Goal: Use online tool/utility: Use online tool/utility

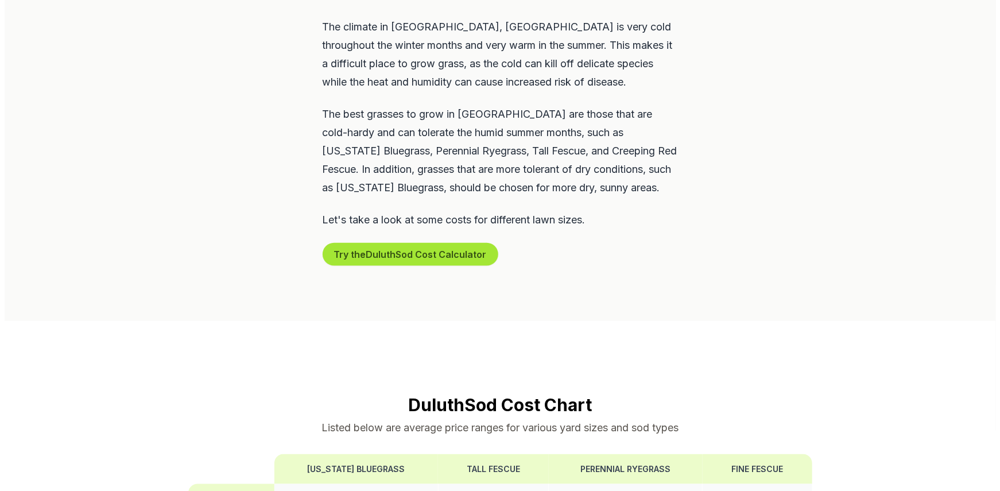
scroll to position [746, 0]
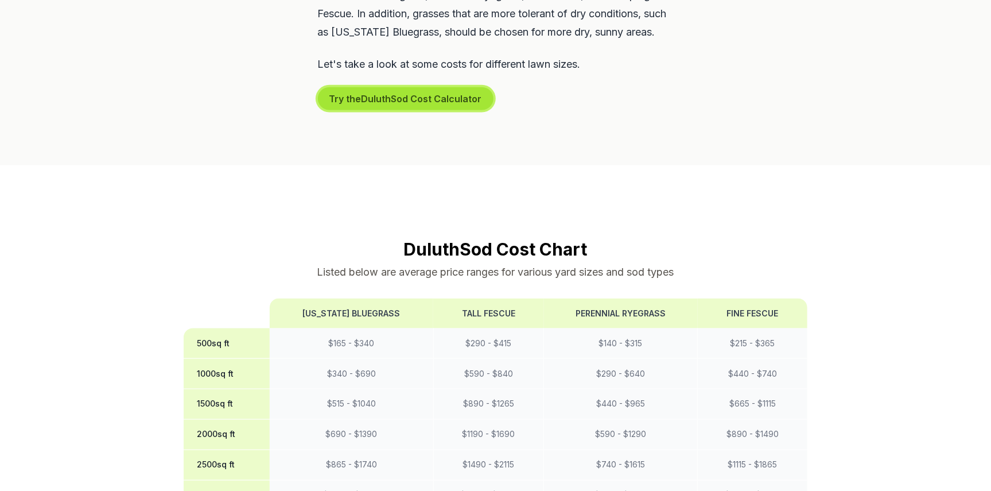
click at [363, 87] on button "Try the Duluth Sod Cost Calculator" at bounding box center [406, 98] width 176 height 23
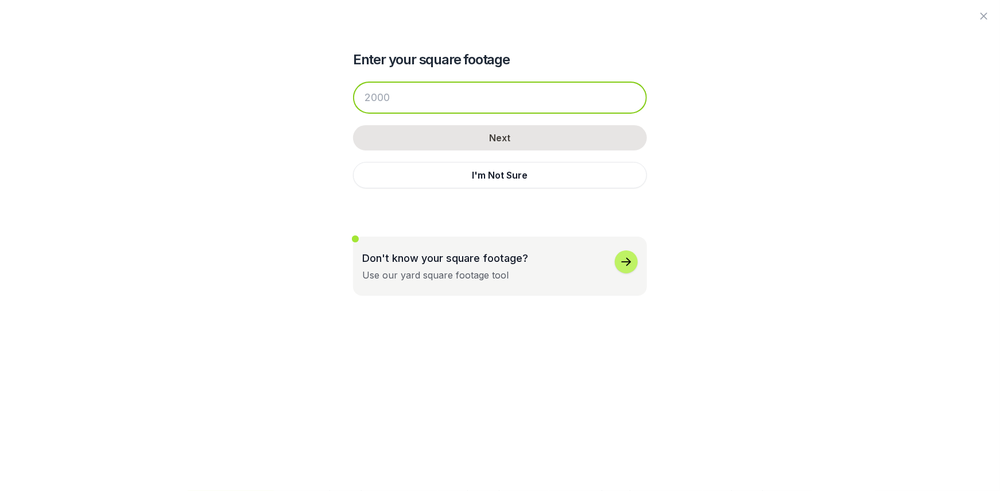
click at [377, 101] on input "number" at bounding box center [500, 98] width 294 height 32
drag, startPoint x: 418, startPoint y: 100, endPoint x: 288, endPoint y: 85, distance: 131.2
click at [288, 85] on div "Enter your square footage Next I'm Not Sure Don't know your square footage? Use…" at bounding box center [500, 148] width 625 height 296
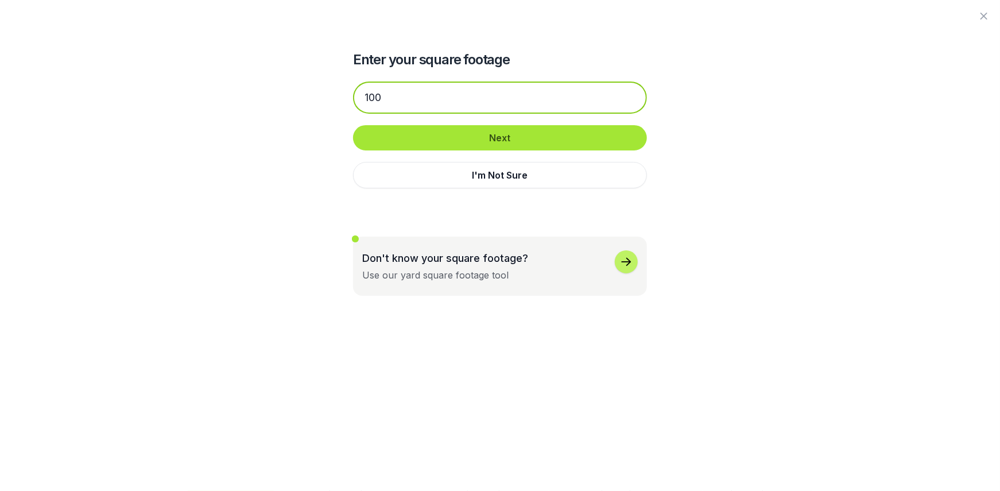
type input "100"
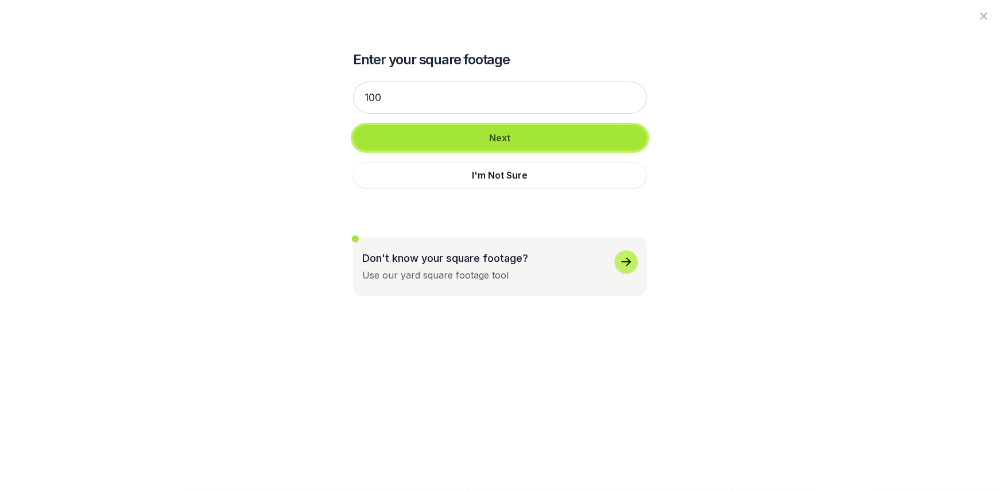
click at [434, 143] on button "Next" at bounding box center [500, 137] width 294 height 25
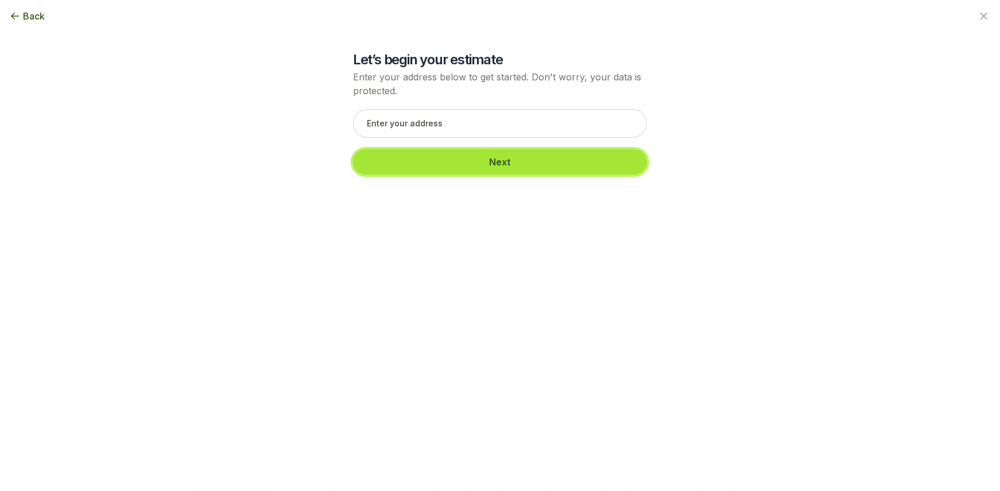
click at [433, 156] on button "Next" at bounding box center [500, 161] width 294 height 25
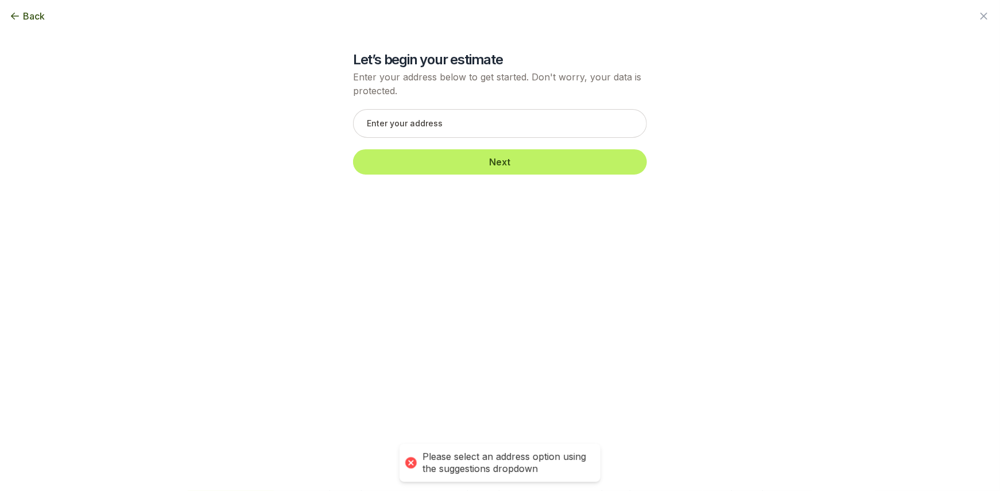
click at [44, 29] on div "Back" at bounding box center [500, 16] width 1000 height 32
click at [33, 19] on span "Back" at bounding box center [34, 16] width 22 height 14
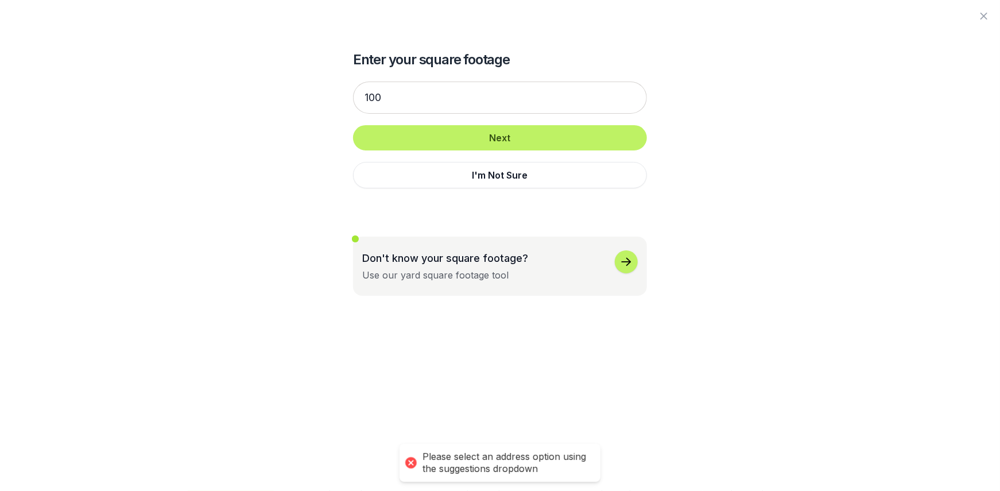
click at [33, 19] on div at bounding box center [500, 16] width 1000 height 32
